Goal: Information Seeking & Learning: Find contact information

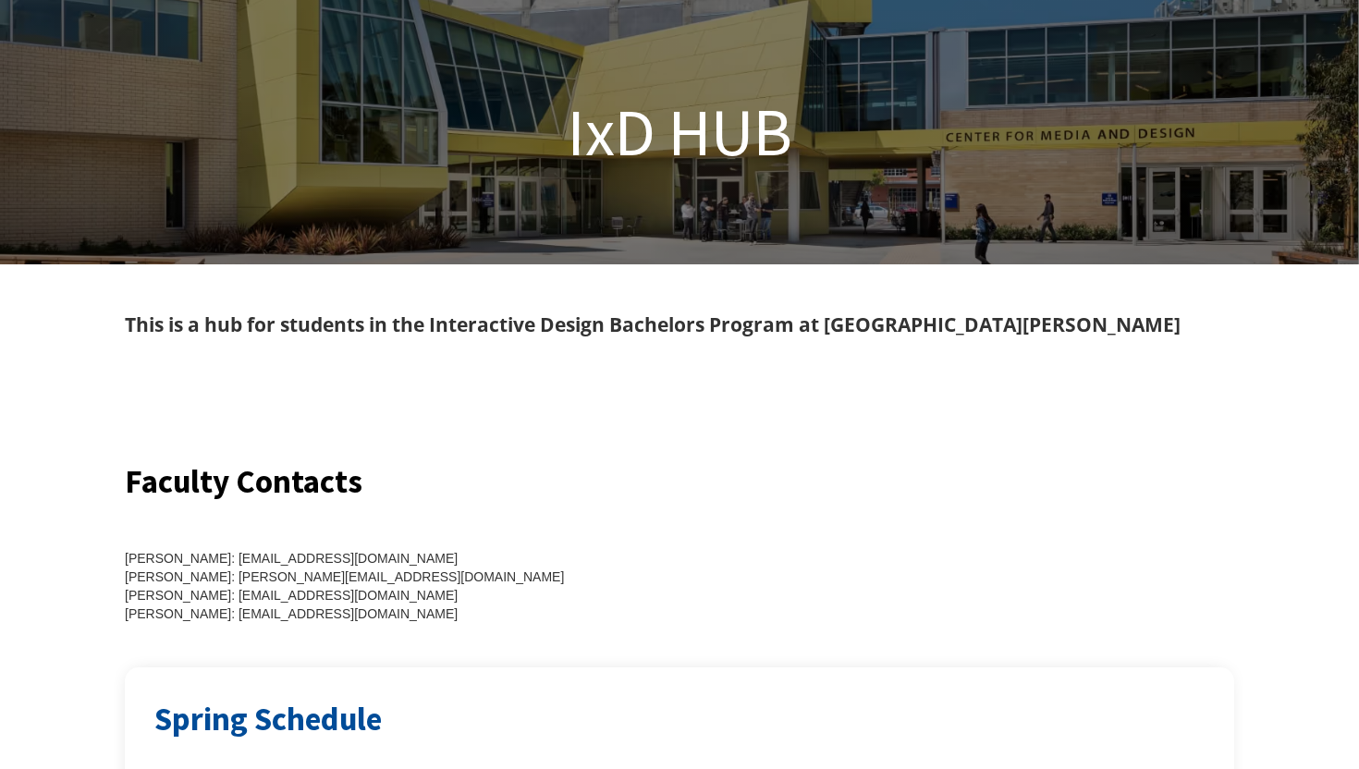
click at [523, 317] on div "This is a hub for students in the Interactive Design Bachelors Program at [GEOG…" at bounding box center [679, 325] width 1109 height 33
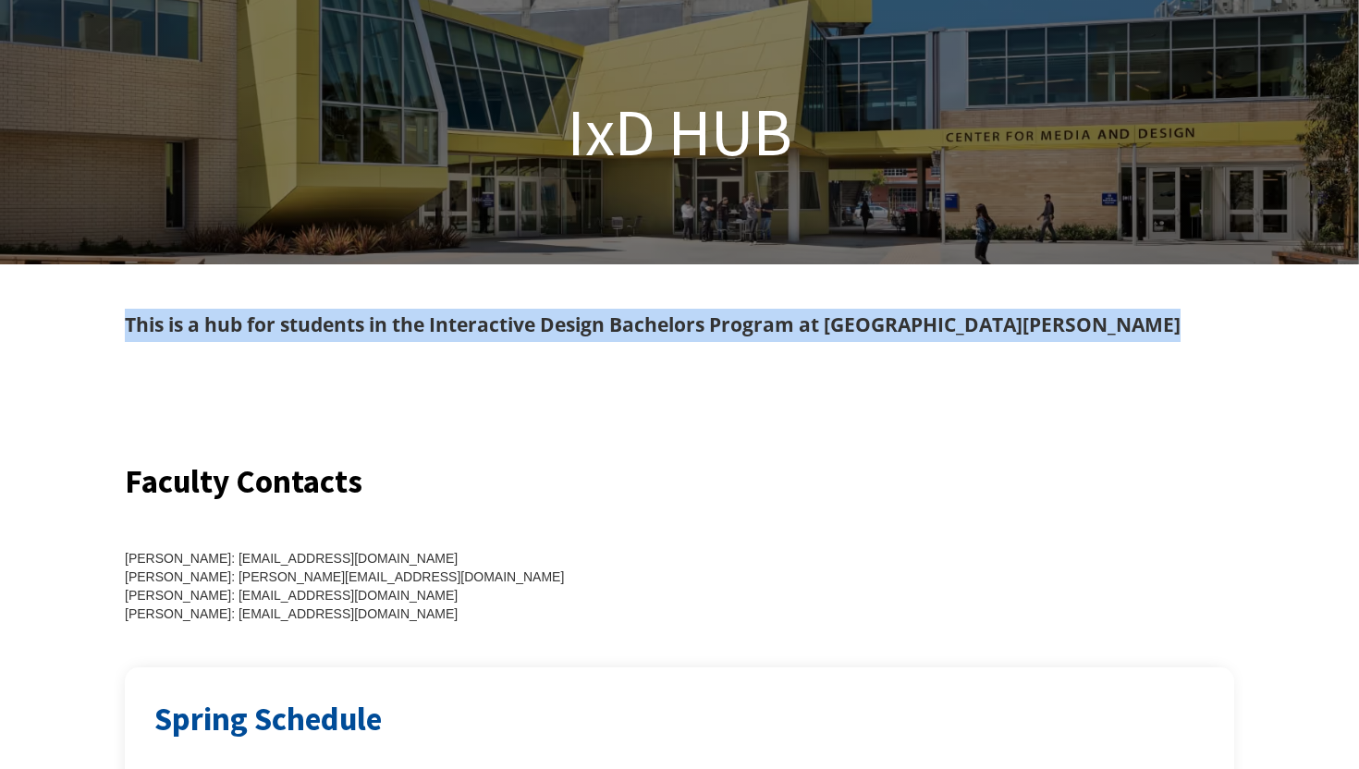
click at [523, 317] on div "This is a hub for students in the Interactive Design Bachelors Program at [GEOG…" at bounding box center [679, 325] width 1109 height 33
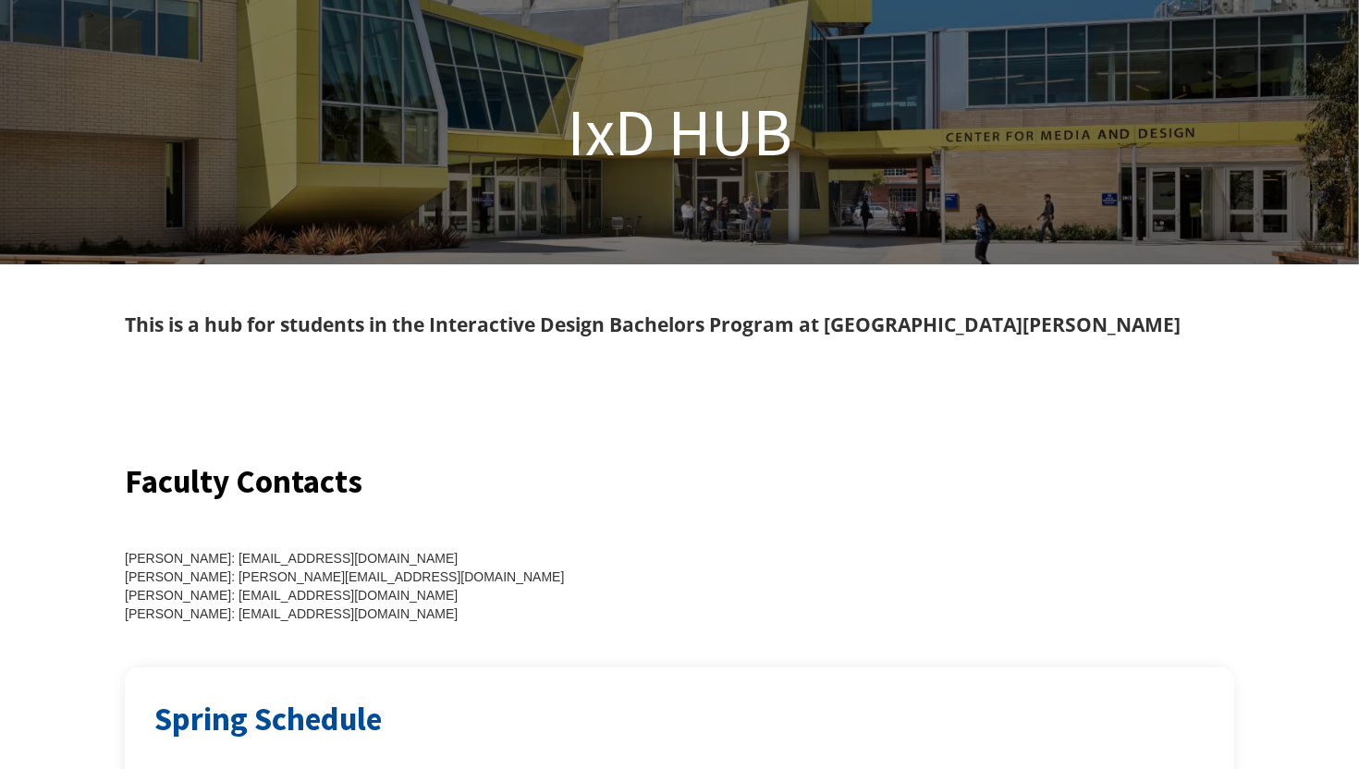
click at [279, 510] on div "[PERSON_NAME]: [EMAIL_ADDRESS][DOMAIN_NAME] [PERSON_NAME]: [PERSON_NAME][EMAIL_…" at bounding box center [391, 564] width 532 height 118
click at [275, 479] on h2 "Faculty Contacts" at bounding box center [391, 481] width 532 height 45
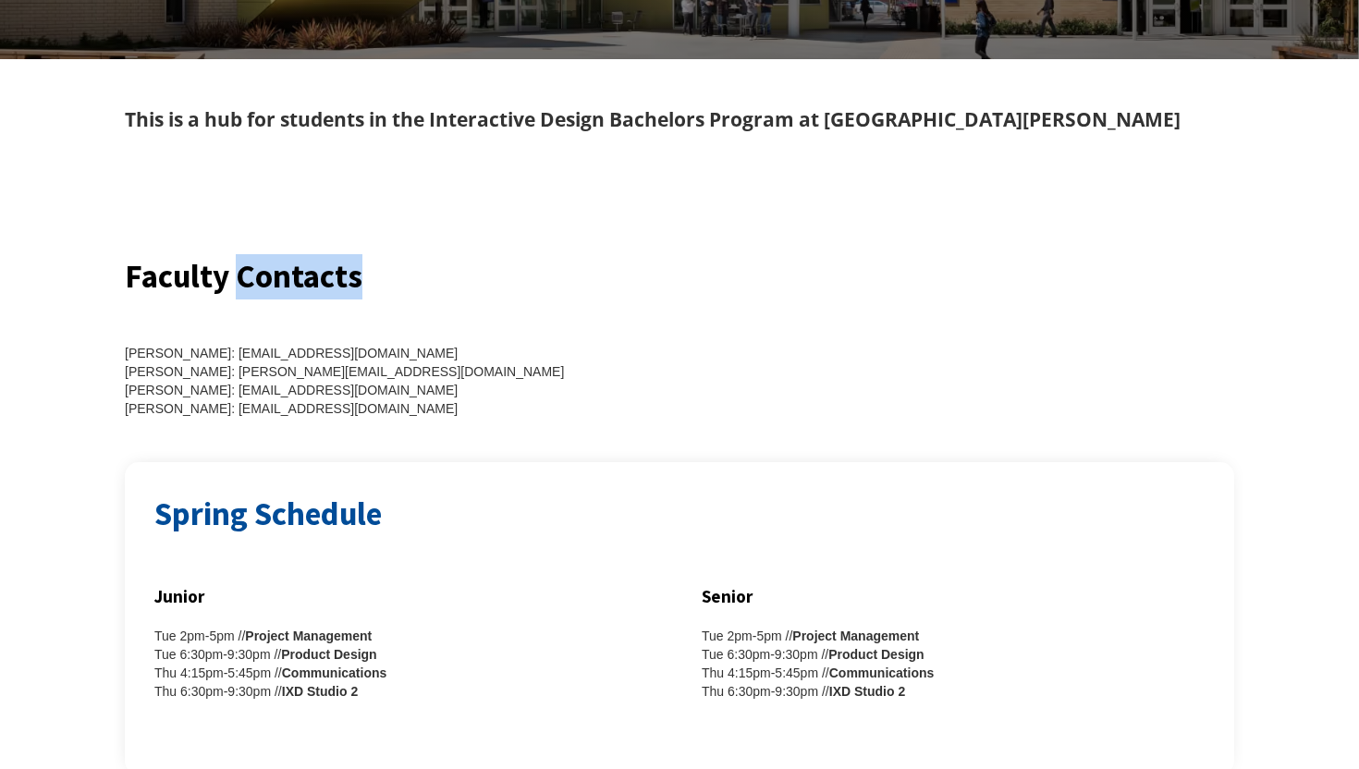
scroll to position [202, 0]
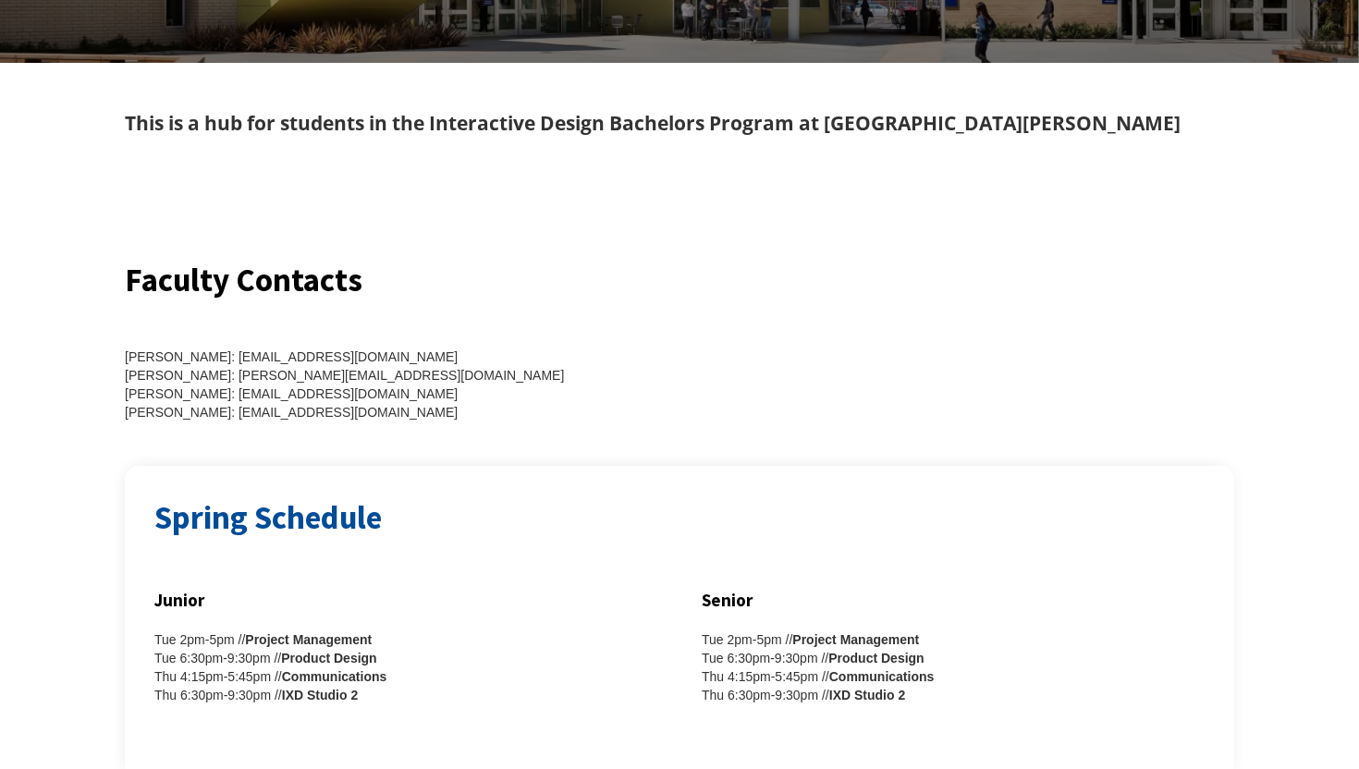
click at [357, 422] on div "Faculty Contacts [PERSON_NAME]: [EMAIL_ADDRESS][DOMAIN_NAME] [PERSON_NAME]: [EM…" at bounding box center [679, 362] width 1109 height 208
click at [373, 368] on div "[PERSON_NAME]: [EMAIL_ADDRESS][DOMAIN_NAME] [PERSON_NAME]: [PERSON_NAME][EMAIL_…" at bounding box center [391, 385] width 532 height 74
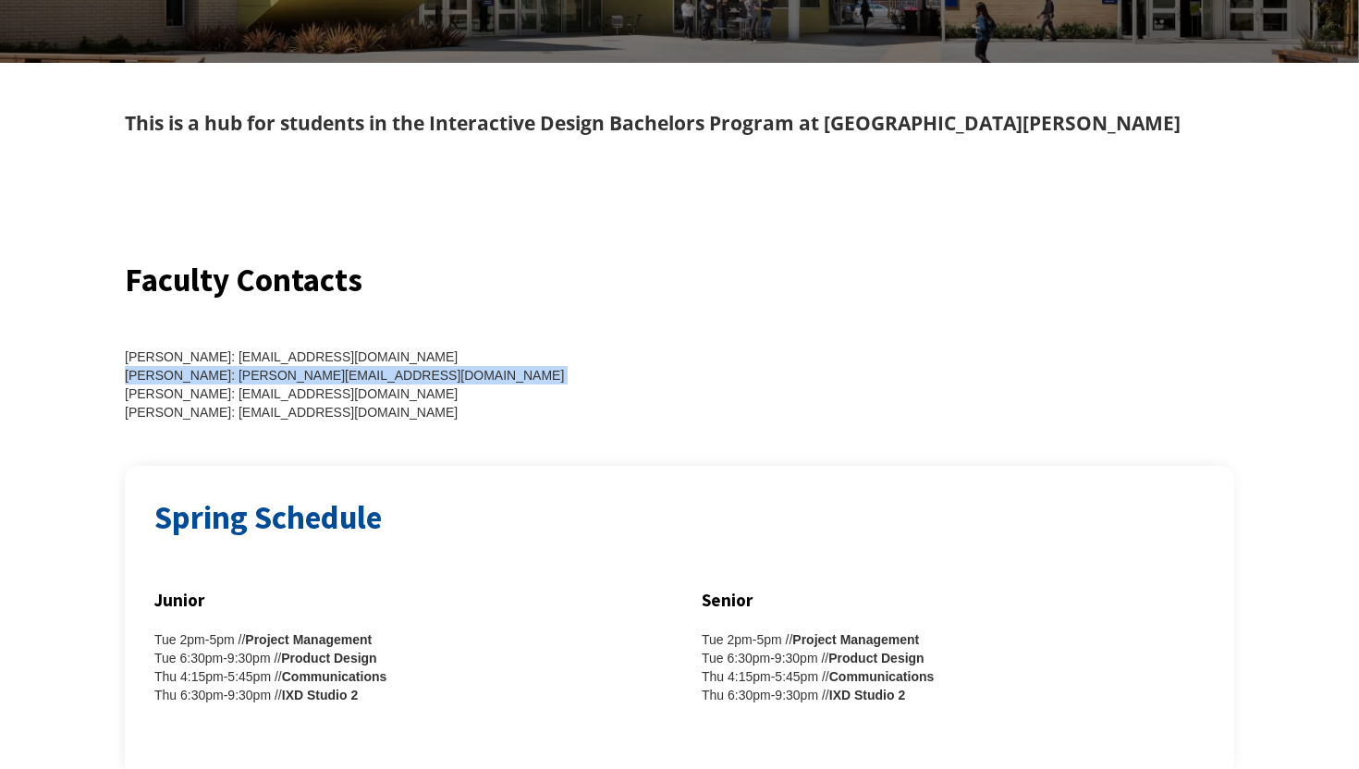
click at [373, 368] on div "[PERSON_NAME]: [EMAIL_ADDRESS][DOMAIN_NAME] [PERSON_NAME]: [PERSON_NAME][EMAIL_…" at bounding box center [391, 385] width 532 height 74
click at [389, 412] on div "[PERSON_NAME]: [EMAIL_ADDRESS][DOMAIN_NAME] [PERSON_NAME]: [PERSON_NAME][EMAIL_…" at bounding box center [391, 385] width 532 height 74
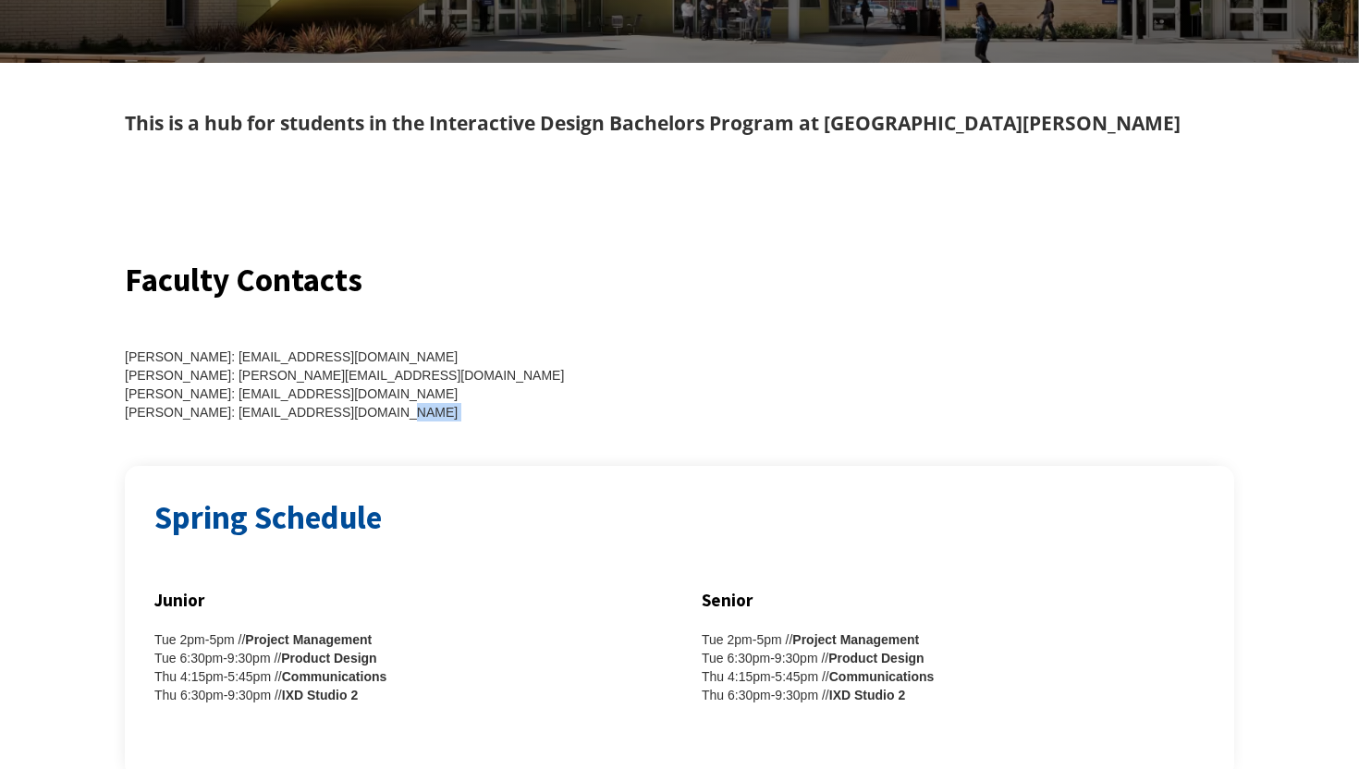
click at [389, 412] on div "[PERSON_NAME]: [EMAIL_ADDRESS][DOMAIN_NAME] [PERSON_NAME]: [PERSON_NAME][EMAIL_…" at bounding box center [391, 385] width 532 height 74
